Goal: Task Accomplishment & Management: Use online tool/utility

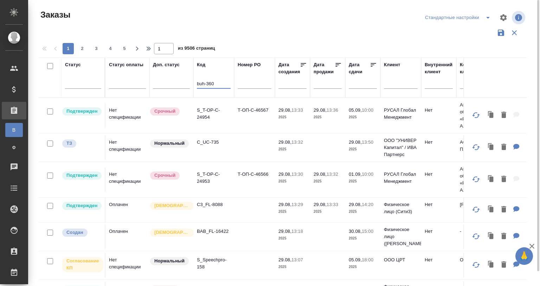
type input "buh-360"
click at [242, 13] on div at bounding box center [285, 17] width 165 height 17
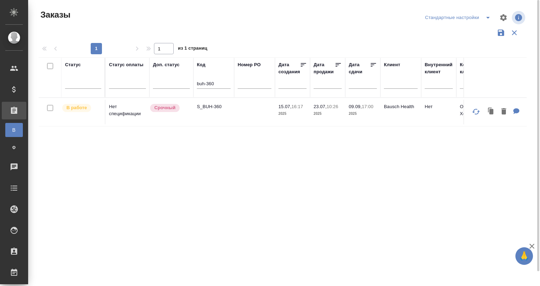
click at [216, 112] on td "S_BUH-360" at bounding box center [213, 112] width 41 height 25
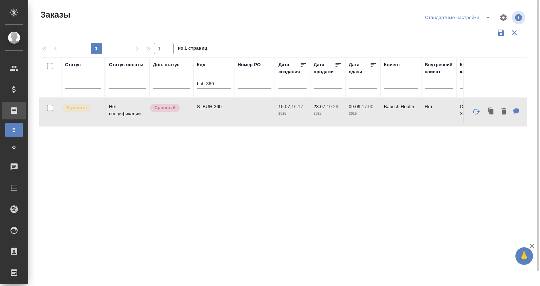
click at [216, 112] on td "S_BUH-360" at bounding box center [213, 112] width 41 height 25
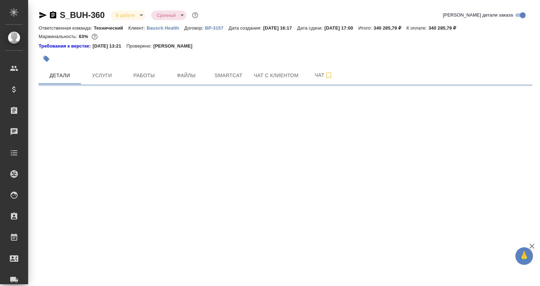
select select "RU"
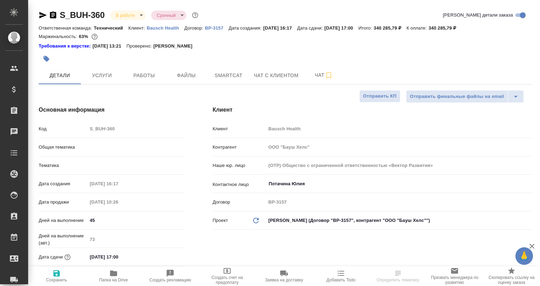
type textarea "x"
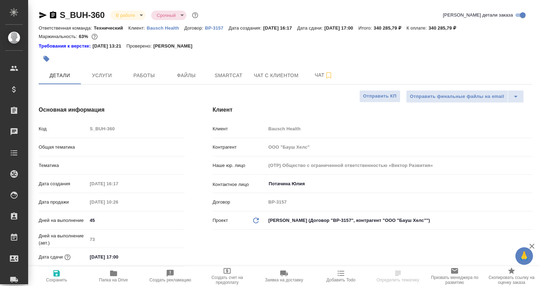
type textarea "x"
click at [143, 77] on span "Работы" at bounding box center [144, 75] width 34 height 9
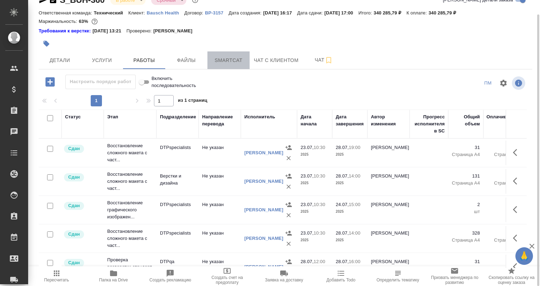
click at [215, 60] on span "Smartcat" at bounding box center [229, 60] width 34 height 9
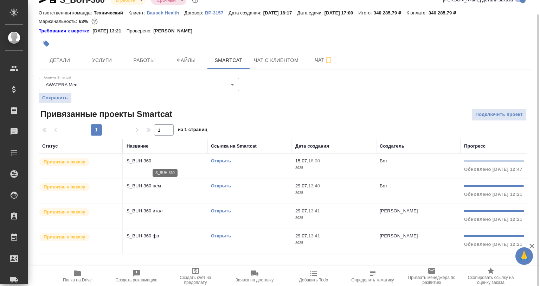
click at [166, 161] on p "S_BUH-360" at bounding box center [165, 160] width 77 height 7
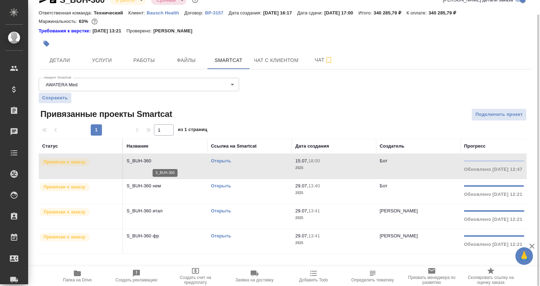
click at [166, 161] on p "S_BUH-360" at bounding box center [165, 160] width 77 height 7
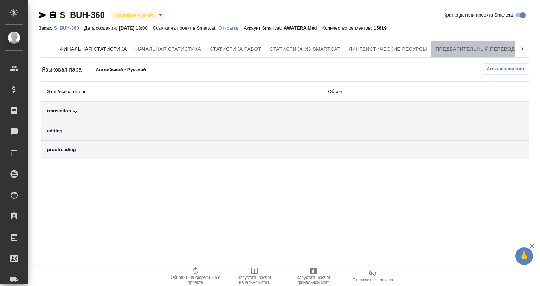
click at [491, 56] on button "Предварительный перевод" at bounding box center [476, 48] width 88 height 17
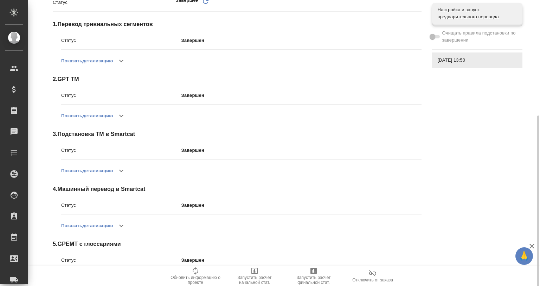
scroll to position [116, 0]
